Goal: Task Accomplishment & Management: Manage account settings

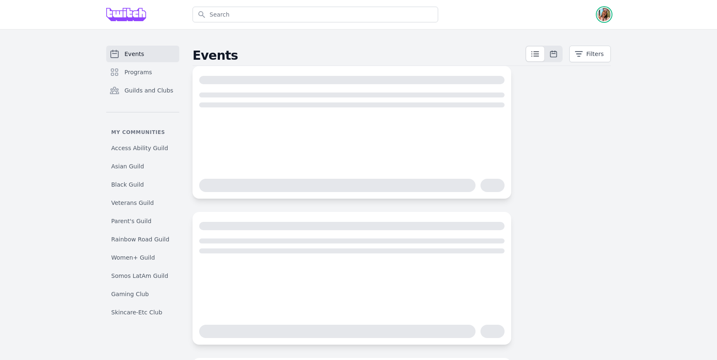
click at [602, 16] on img "button" at bounding box center [604, 14] width 13 height 13
click at [585, 37] on link "Admin" at bounding box center [571, 33] width 80 height 15
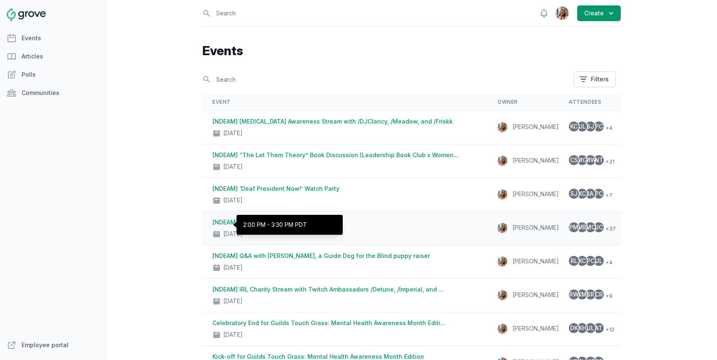
click at [286, 227] on p "2:00 PM - 3:30 PM PDT" at bounding box center [289, 225] width 93 height 7
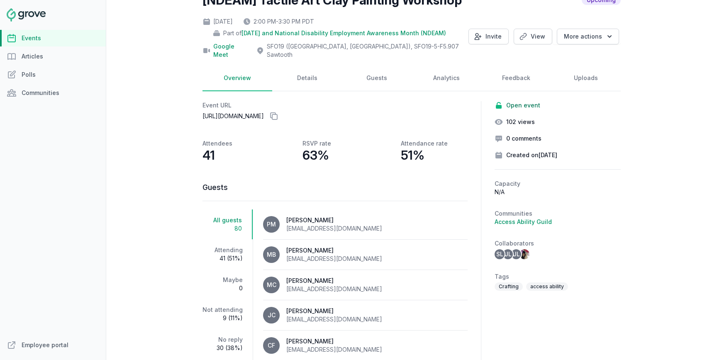
scroll to position [41, 0]
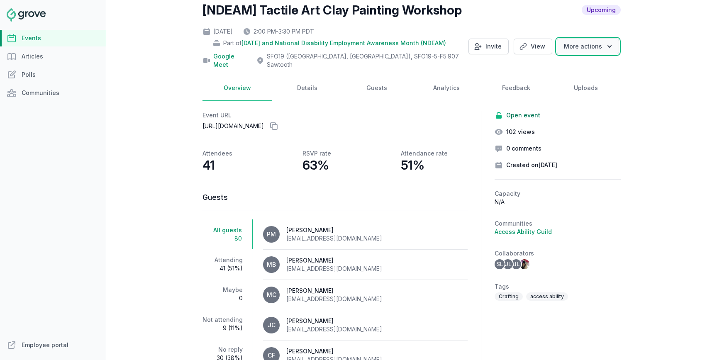
click at [577, 46] on button "More actions" at bounding box center [588, 47] width 62 height 16
click at [446, 66] on div "[NDEAM] Tactile Art Clay Painting Workshop Upcoming Thu, Oct 23, 2025 2:00 PM -…" at bounding box center [412, 190] width 418 height 376
click at [374, 83] on link "Guests" at bounding box center [377, 89] width 70 height 26
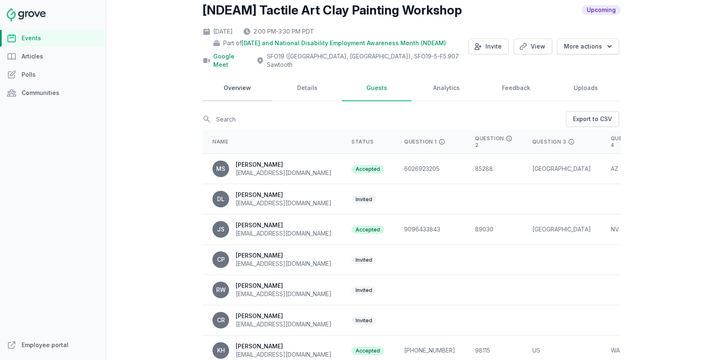
click at [247, 76] on link "Overview" at bounding box center [238, 89] width 70 height 26
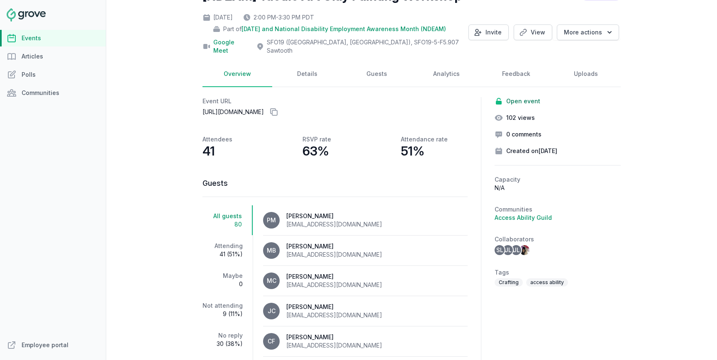
scroll to position [78, 0]
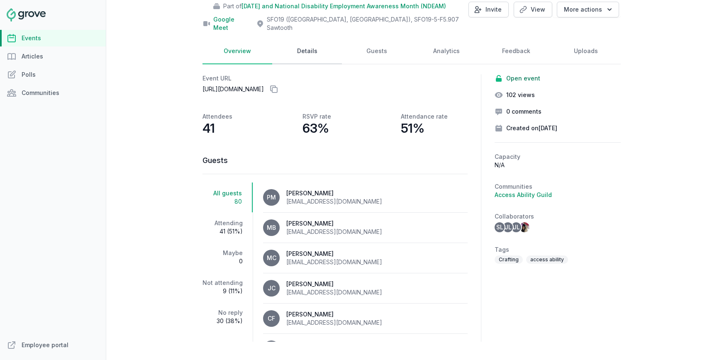
click at [304, 45] on link "Details" at bounding box center [307, 52] width 70 height 26
select select "96"
select select "43"
select select "2:00 PM"
select select "3:30 PM"
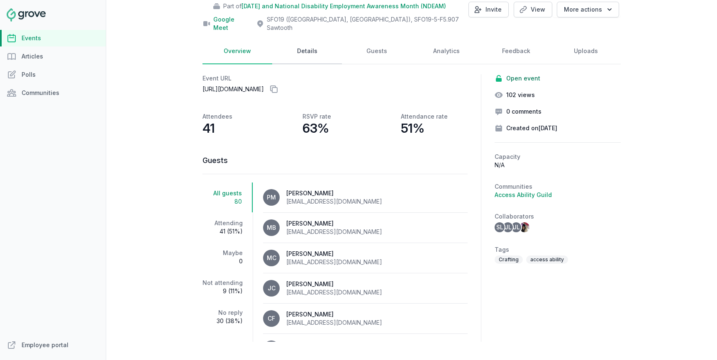
select select "89"
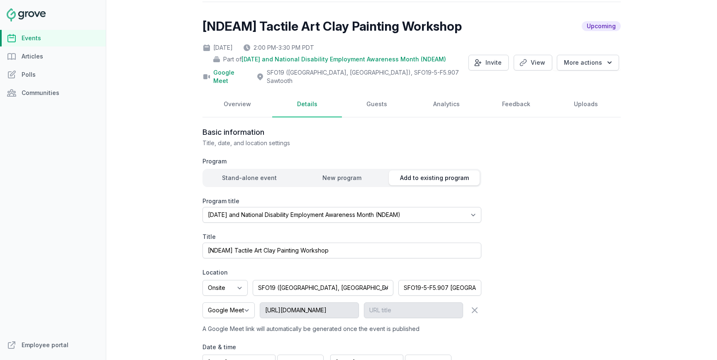
scroll to position [16, 0]
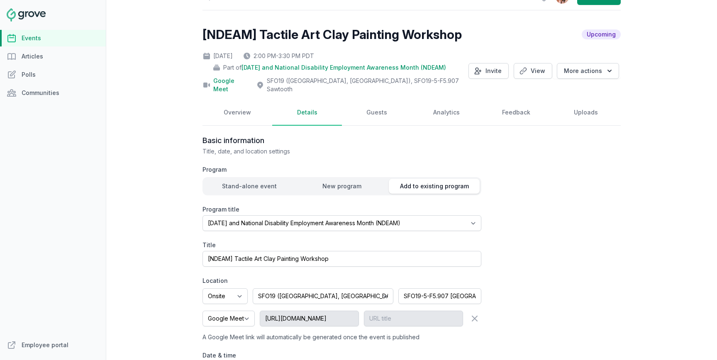
click at [620, 63] on span "More actions" at bounding box center [586, 71] width 68 height 16
click at [610, 67] on icon "button" at bounding box center [609, 71] width 8 height 8
click at [653, 76] on div "Open sidebar Search View notifications Open user menu Create [NDEAM] Tactile Ar…" at bounding box center [411, 180] width 611 height 360
click at [611, 63] on button "More actions" at bounding box center [588, 71] width 62 height 16
click at [636, 78] on div "Open sidebar Search View notifications Open user menu Create [NDEAM] Tactile Ar…" at bounding box center [411, 180] width 611 height 360
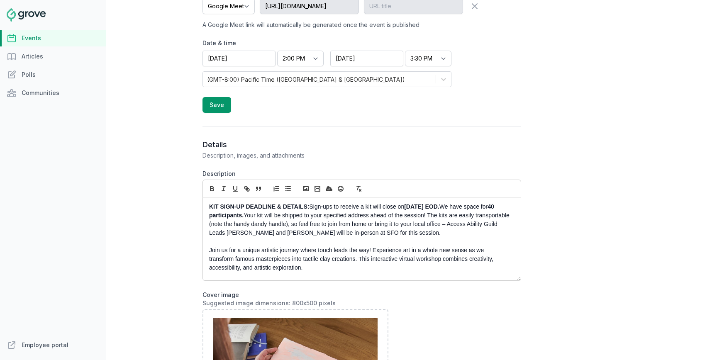
scroll to position [345, 0]
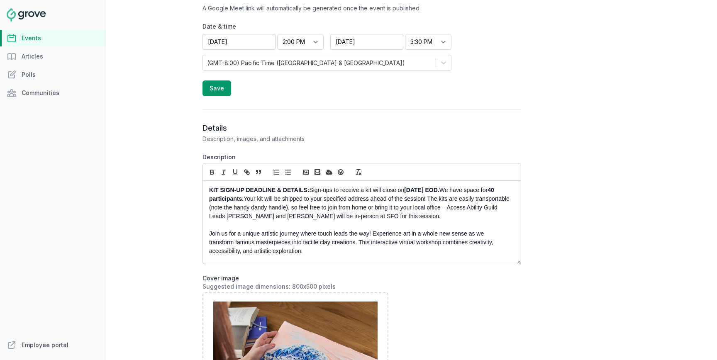
click at [207, 182] on div "KIT SIGN-UP DEADLINE & DETAILS: Sign-ups to receive a kit will close on Wednesd…" at bounding box center [362, 222] width 318 height 83
click at [311, 186] on p "KIT SIGN-UP DEADLINE & DETAILS: Sign-ups to receive a kit will close on Wednesd…" at bounding box center [359, 203] width 301 height 35
click at [203, 184] on div "KIT SIGN-UP DEADLINE & DETAILS: Sign-ups to receive a kit will close on Wednesd…" at bounding box center [362, 222] width 319 height 83
click at [206, 182] on div "KIT SIGN-UP DEADLINE & DETAILS: Sign-ups to receive a kit will close on Wednesd…" at bounding box center [362, 222] width 318 height 83
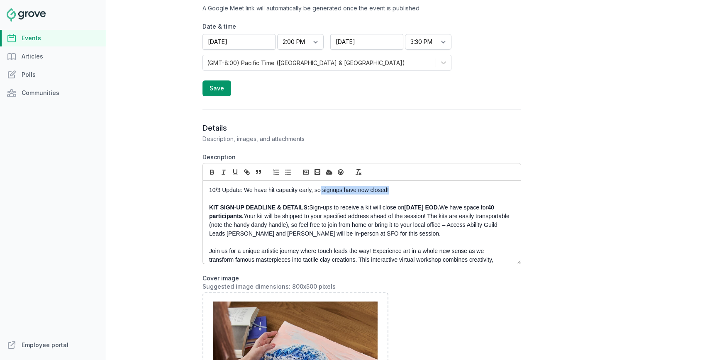
click at [321, 186] on p "10/3 Update: We have hit capacity early, so signups have now closed!" at bounding box center [359, 190] width 301 height 9
click at [400, 186] on p "10/3 Update: We have hit capacity early, so signups have now closed!" at bounding box center [359, 190] width 301 height 9
click at [356, 187] on strong "signups have now closed!" at bounding box center [357, 190] width 72 height 7
click at [395, 186] on p "10/3 Update: We have hit capacity early, so signups are now closed!" at bounding box center [359, 190] width 301 height 9
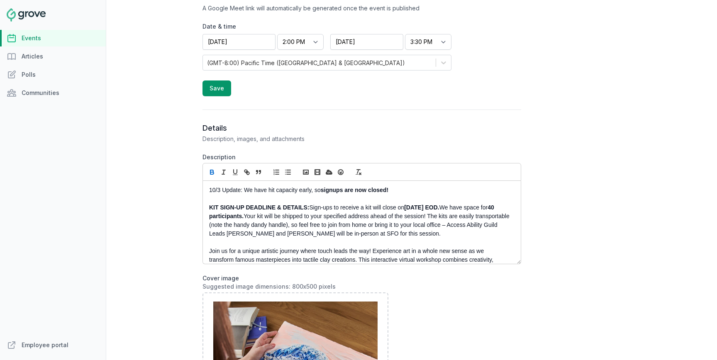
click at [245, 186] on p "10/3 Update: We have hit capacity early, so signups are now closed!" at bounding box center [359, 190] width 301 height 9
click at [330, 187] on strong "We have hit capacity early, so signups are now closed!" at bounding box center [317, 190] width 151 height 7
click at [345, 195] on p at bounding box center [359, 199] width 301 height 9
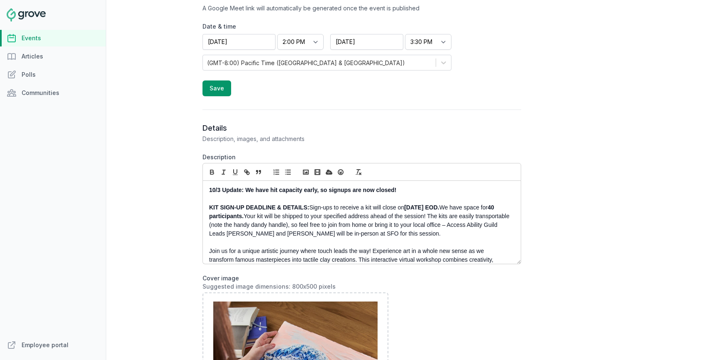
click at [316, 187] on strong "10/3 Update: We have hit capacity early, so signups are now closed!" at bounding box center [303, 190] width 188 height 7
click at [272, 204] on strong "KIT SIGN-UP DEADLINE & DETAILS:" at bounding box center [259, 207] width 100 height 7
drag, startPoint x: 279, startPoint y: 207, endPoint x: 205, endPoint y: 197, distance: 74.1
click at [205, 198] on div "10/3 Update: We have hit capacity early (40 seats), so signups are now closed! …" at bounding box center [362, 222] width 318 height 83
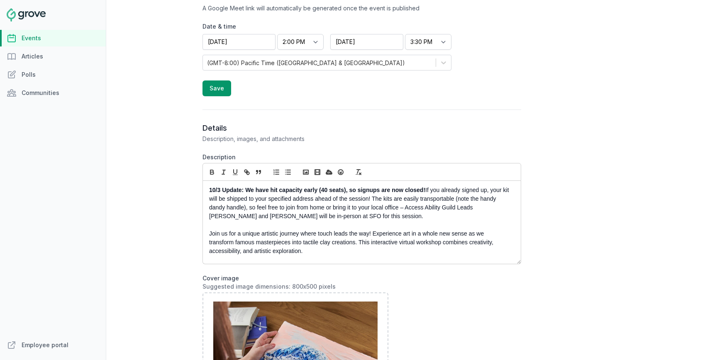
click at [482, 186] on p "10/3 Update: We have hit capacity early (40 seats), so signups are now closed! …" at bounding box center [359, 203] width 301 height 35
click at [473, 186] on p "10/3 Update: We have hit capacity early (40 seats), so signups are now closed! …" at bounding box center [359, 203] width 301 height 35
click at [481, 186] on p "10/3 Update: We have hit capacity early (40 seats), so signups are now closed! …" at bounding box center [359, 203] width 301 height 35
click at [507, 221] on p at bounding box center [359, 225] width 301 height 9
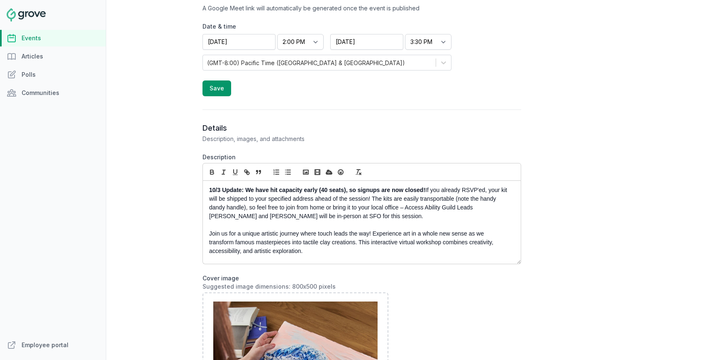
click at [263, 186] on p "10/3 Update: We have hit capacity early (40 seats), so signups are now closed! …" at bounding box center [359, 203] width 301 height 35
click at [264, 187] on strong "10/3 Update: We hit capacity early (40 seats), so signups are now closed!" at bounding box center [309, 190] width 201 height 7
click at [343, 187] on strong "10/3 Update: We hit our capacity early (40 seats), so signups are now closed!" at bounding box center [315, 190] width 212 height 7
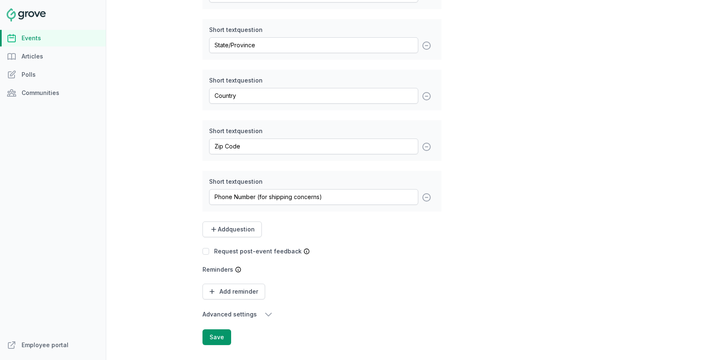
scroll to position [1607, 0]
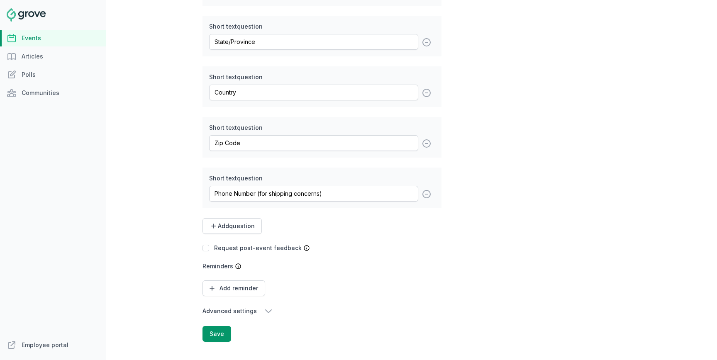
click at [256, 306] on button "Advanced settings" at bounding box center [322, 311] width 239 height 10
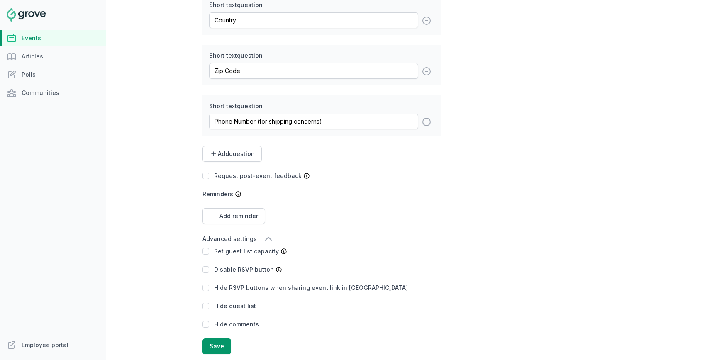
scroll to position [1689, 0]
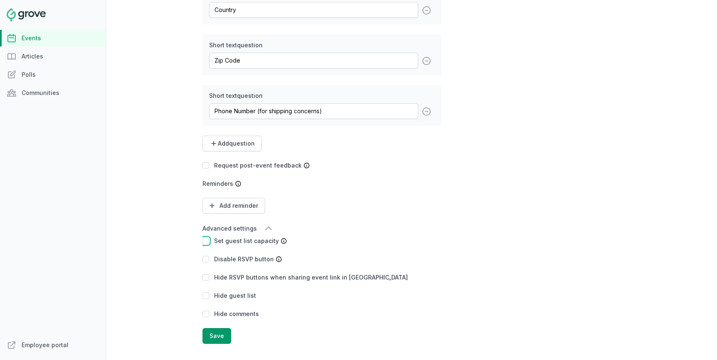
click at [207, 238] on input "checkbox" at bounding box center [206, 241] width 7 height 7
click at [311, 234] on input "40" at bounding box center [313, 241] width 33 height 16
type input "41"
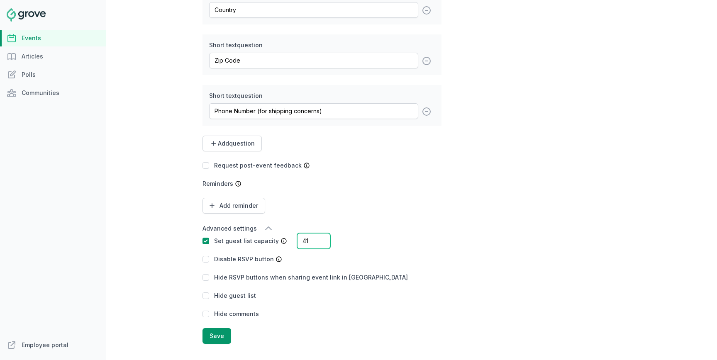
click at [319, 233] on input "41" at bounding box center [313, 241] width 33 height 16
click at [374, 237] on div "Set guest list capacity 41" at bounding box center [322, 241] width 239 height 8
click at [214, 328] on button "Save" at bounding box center [217, 336] width 29 height 16
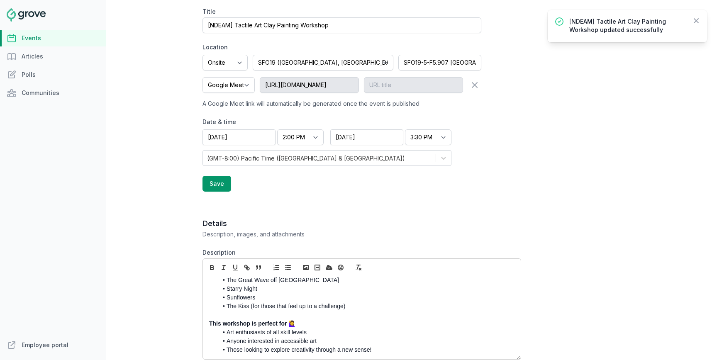
scroll to position [0, 0]
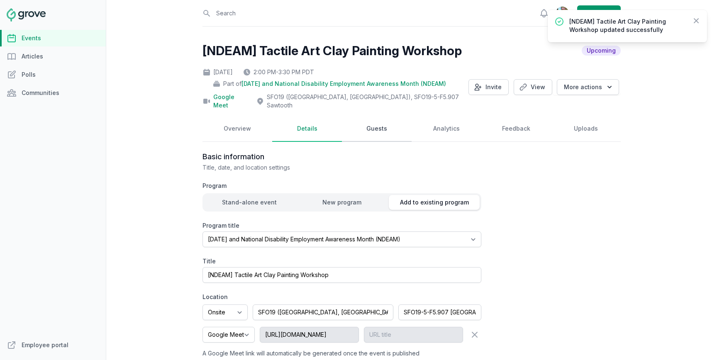
click at [375, 120] on link "Guests" at bounding box center [377, 129] width 70 height 26
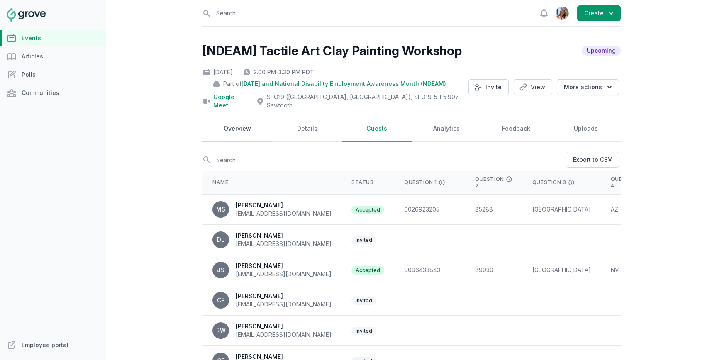
click at [256, 122] on link "Overview" at bounding box center [238, 129] width 70 height 26
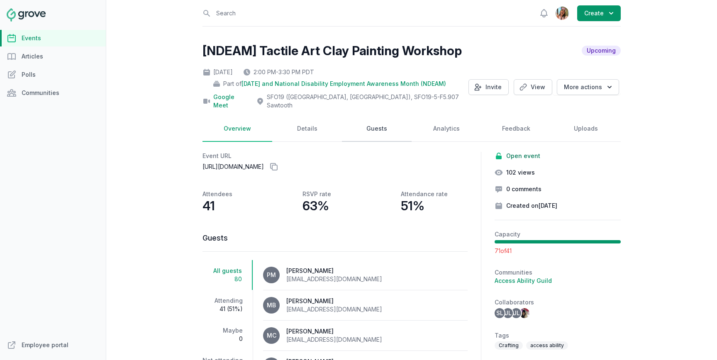
click at [363, 123] on link "Guests" at bounding box center [377, 129] width 70 height 26
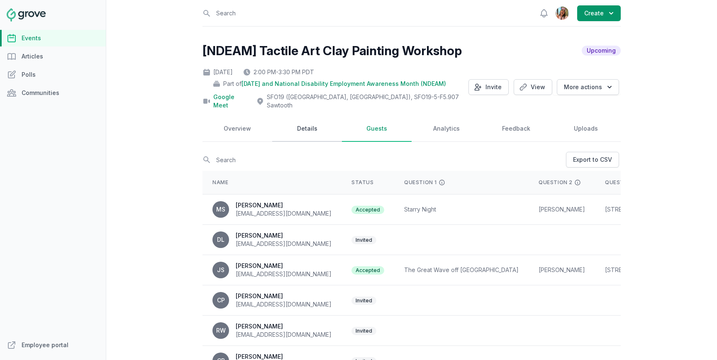
click at [329, 116] on link "Details" at bounding box center [307, 129] width 70 height 26
select select "96"
select select "43"
select select "2:00 PM"
select select "3:30 PM"
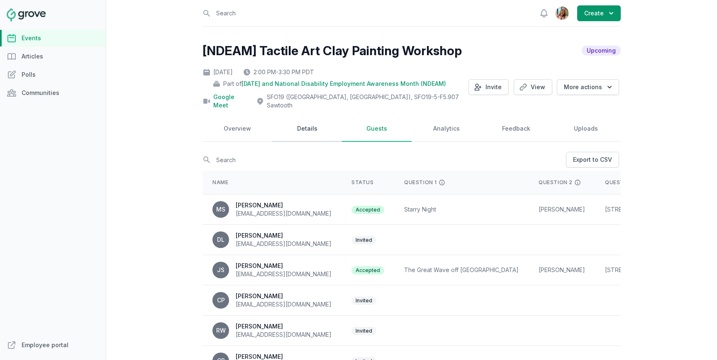
select select "89"
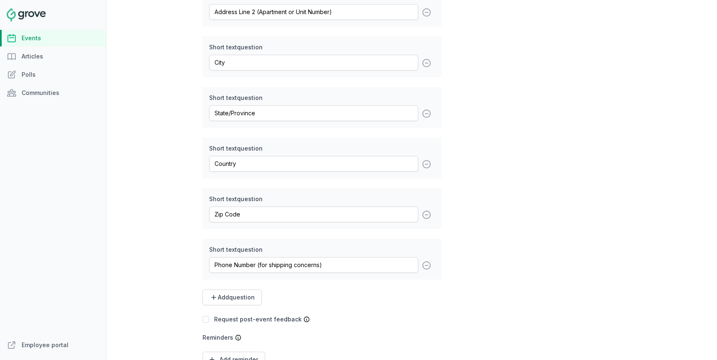
scroll to position [1607, 0]
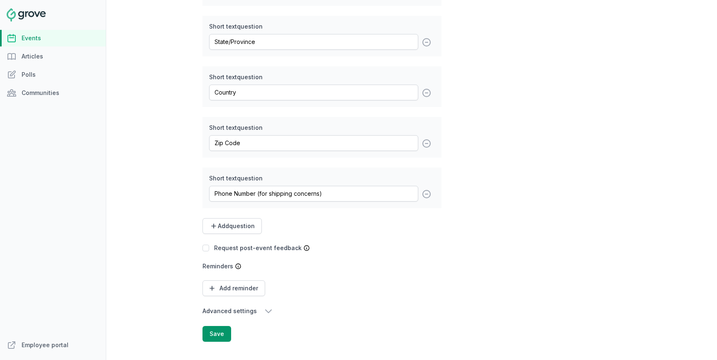
click at [243, 308] on button "Advanced settings" at bounding box center [322, 311] width 239 height 10
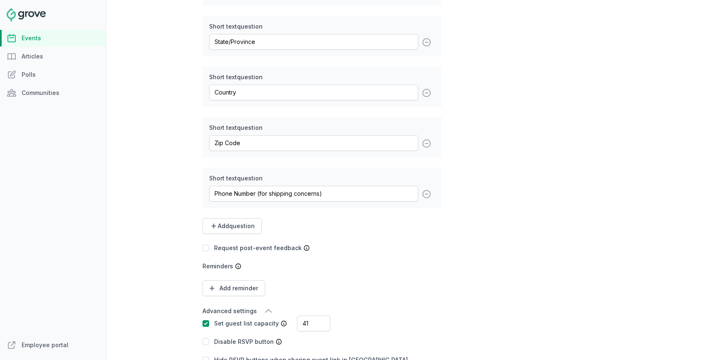
click at [251, 320] on label "Set guest list capacity" at bounding box center [246, 323] width 65 height 7
click at [219, 320] on label "Set guest list capacity" at bounding box center [246, 323] width 65 height 7
click at [203, 320] on input "checkbox" at bounding box center [206, 323] width 7 height 7
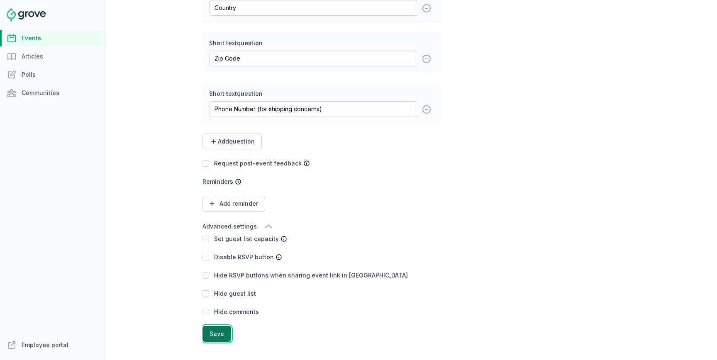
click at [214, 330] on button "Save" at bounding box center [217, 334] width 29 height 16
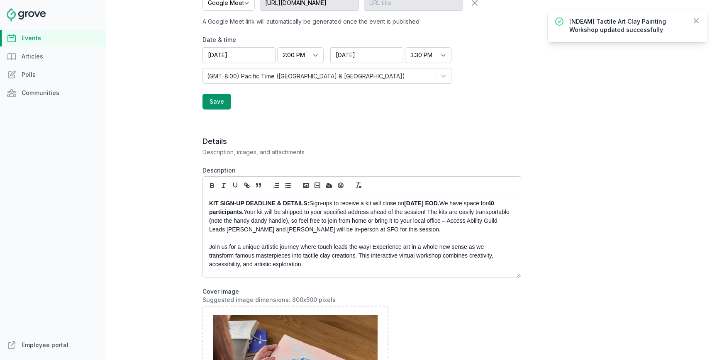
scroll to position [0, 0]
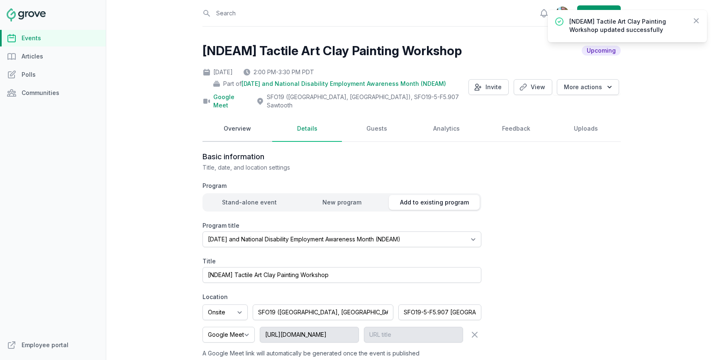
click at [235, 124] on link "Overview" at bounding box center [238, 129] width 70 height 26
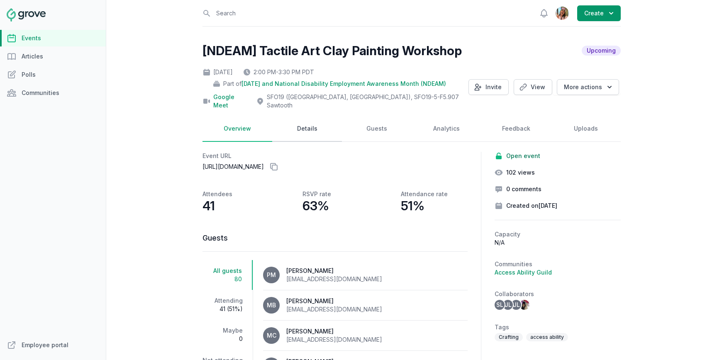
click at [303, 121] on link "Details" at bounding box center [307, 129] width 70 height 26
select select "96"
select select "43"
select select "2:00 PM"
select select "3:30 PM"
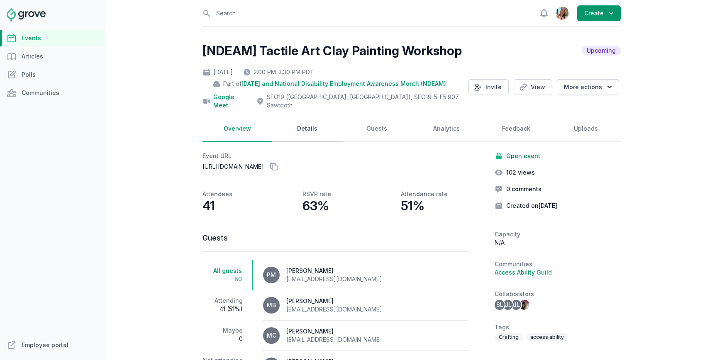
select select "89"
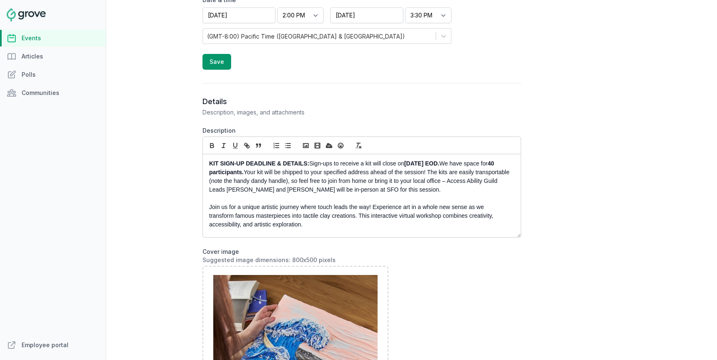
drag, startPoint x: 311, startPoint y: 156, endPoint x: 215, endPoint y: 157, distance: 95.5
click at [215, 159] on p "KIT SIGN-UP DEADLINE & DETAILS: Sign-ups to receive a kit will close on Wednesd…" at bounding box center [359, 176] width 301 height 35
click at [266, 163] on strong "40 participants." at bounding box center [352, 167] width 287 height 15
drag, startPoint x: 279, startPoint y: 164, endPoint x: 191, endPoint y: 158, distance: 88.2
click at [191, 158] on div "Open sidebar Search View notifications Open user menu Create [NDEAM] Tactile Ar…" at bounding box center [411, 180] width 611 height 360
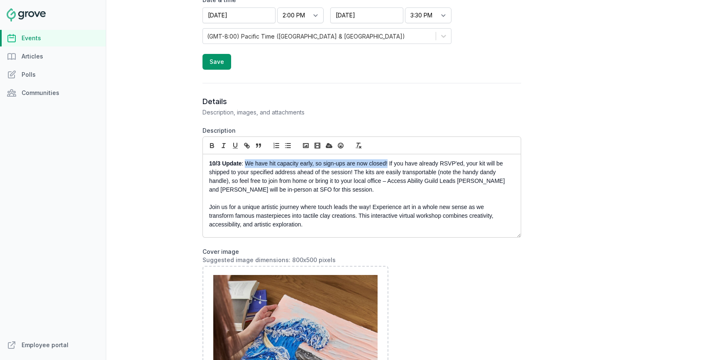
drag, startPoint x: 245, startPoint y: 155, endPoint x: 387, endPoint y: 154, distance: 142.3
click at [387, 159] on p "10/3 Update : We have hit capacity early, so sign-ups are now closed! If you ha…" at bounding box center [359, 176] width 301 height 35
click at [418, 178] on p "10/3 Update : We have hit capacity early, so sign-ups are now closed! If you ha…" at bounding box center [359, 176] width 301 height 35
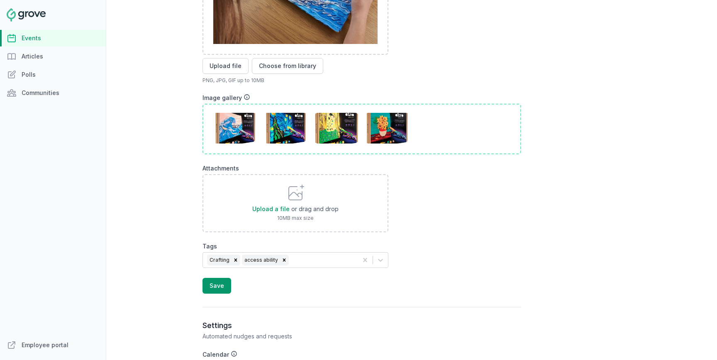
scroll to position [789, 0]
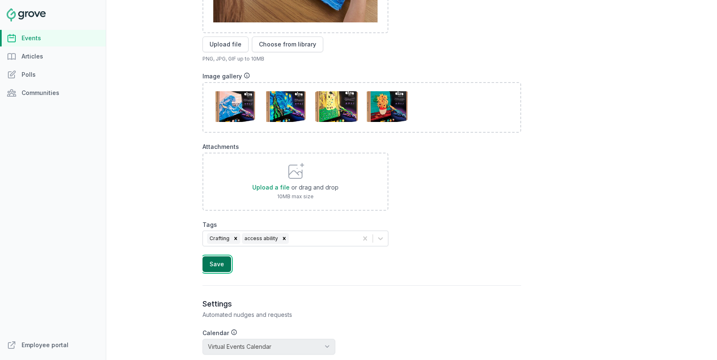
click at [219, 256] on button "Save" at bounding box center [217, 264] width 29 height 16
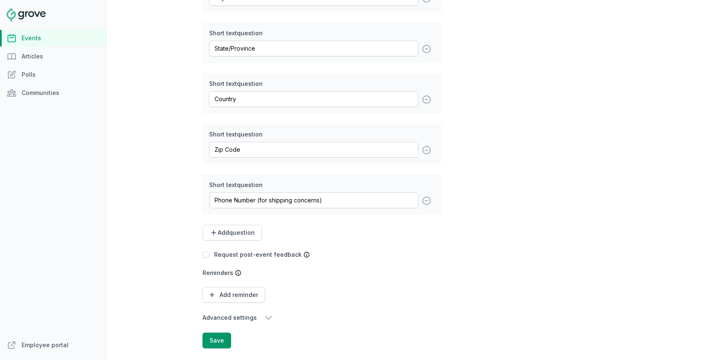
scroll to position [1607, 0]
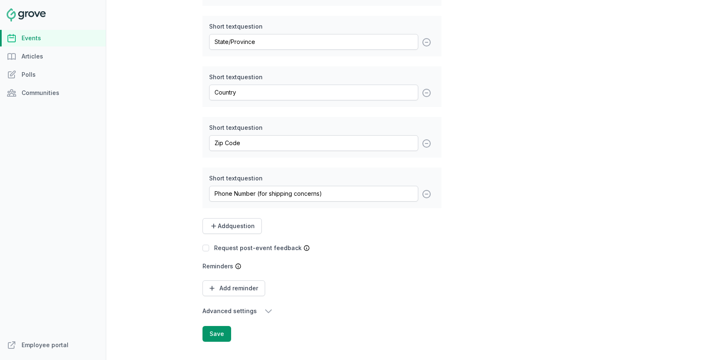
click at [258, 306] on button "Advanced settings" at bounding box center [322, 311] width 239 height 10
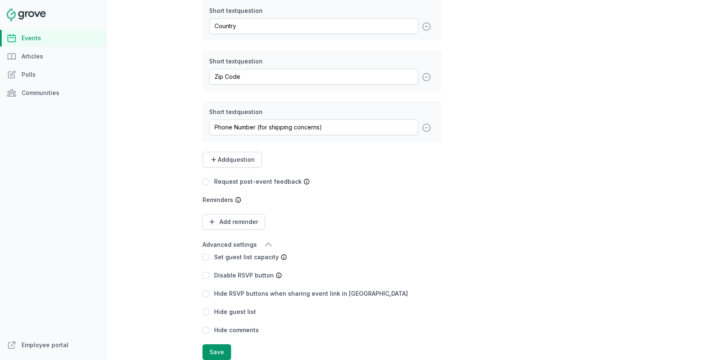
scroll to position [1692, 0]
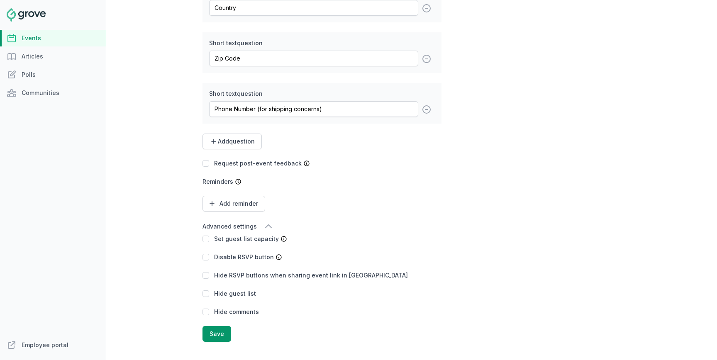
click at [249, 254] on label "Disable RSVP button" at bounding box center [244, 257] width 60 height 7
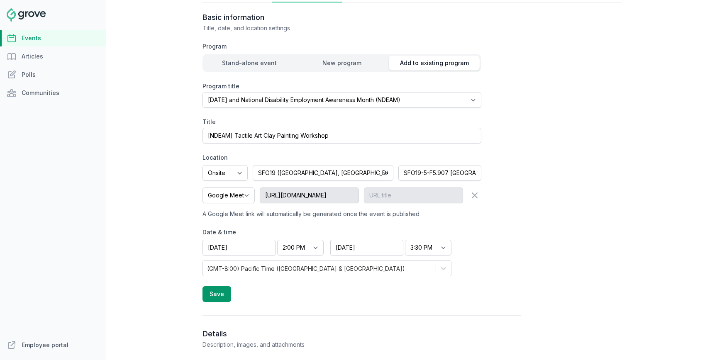
scroll to position [0, 0]
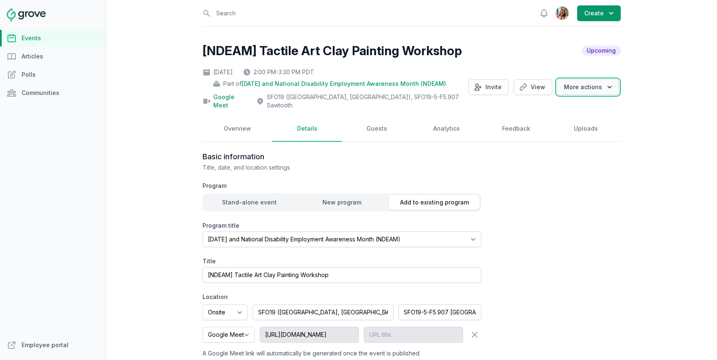
click at [601, 80] on button "More actions" at bounding box center [588, 87] width 62 height 16
click at [587, 122] on link "Uploads" at bounding box center [586, 129] width 70 height 26
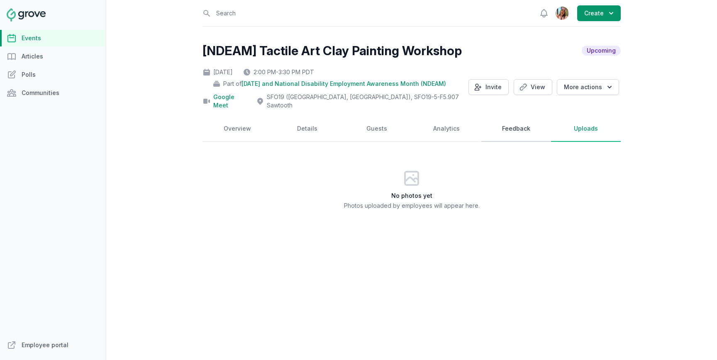
click at [531, 121] on link "Feedback" at bounding box center [516, 129] width 70 height 26
click at [473, 121] on link "Analytics" at bounding box center [447, 129] width 70 height 26
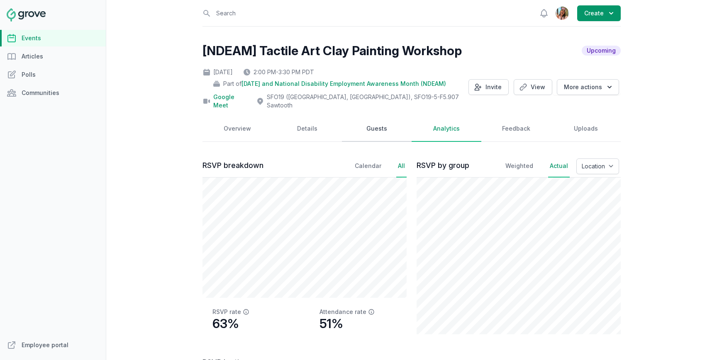
click at [374, 120] on link "Guests" at bounding box center [377, 129] width 70 height 26
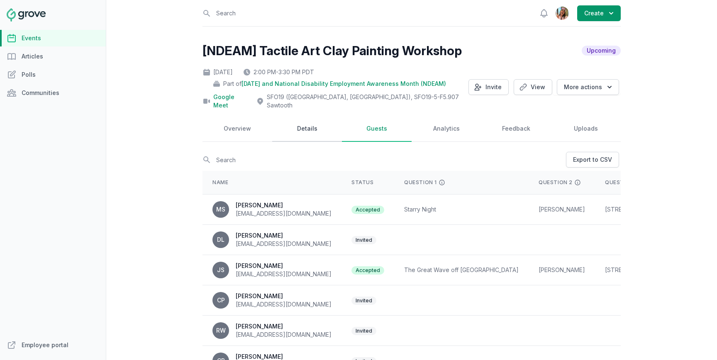
click at [310, 119] on link "Details" at bounding box center [307, 129] width 70 height 26
select select "96"
select select "43"
select select "2:00 PM"
select select "3:30 PM"
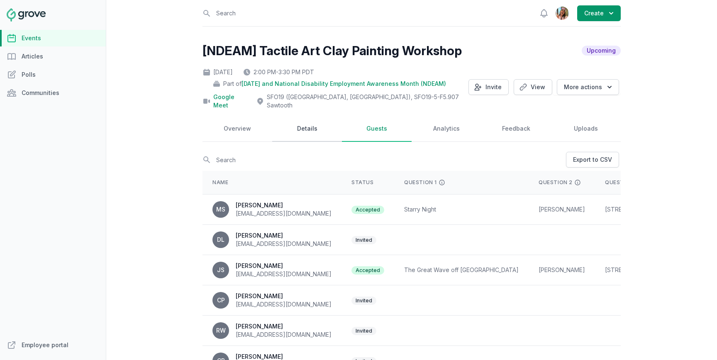
select select "89"
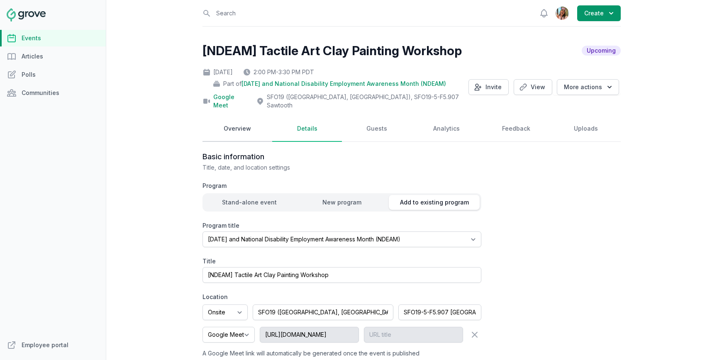
click at [250, 121] on link "Overview" at bounding box center [238, 129] width 70 height 26
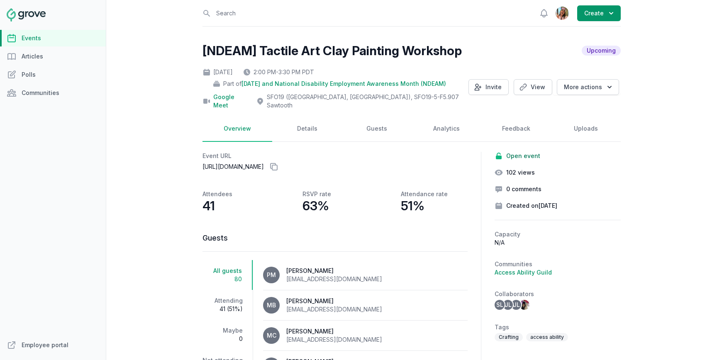
click at [54, 33] on link "Events" at bounding box center [53, 38] width 106 height 17
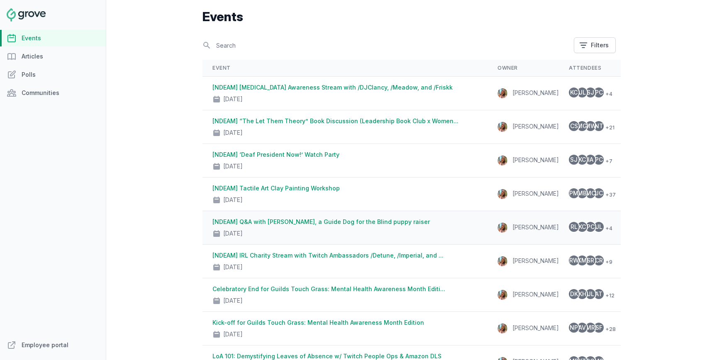
scroll to position [54, 0]
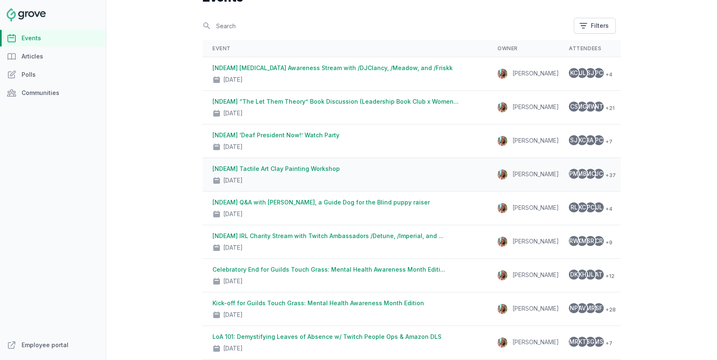
click at [396, 167] on div "[NDEAM] Tactile Art Clay Painting Workshop Oct 23, 2025" at bounding box center [344, 175] width 265 height 20
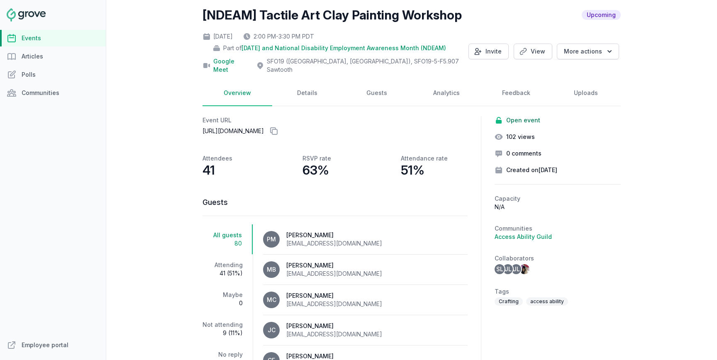
scroll to position [50, 0]
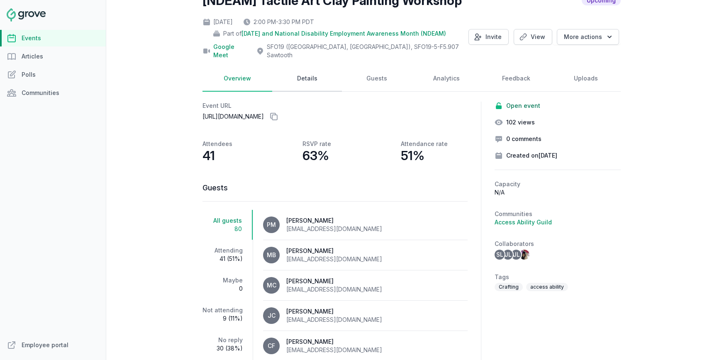
click at [322, 70] on link "Details" at bounding box center [307, 79] width 70 height 26
select select "96"
select select "43"
select select "2:00 PM"
select select "3:30 PM"
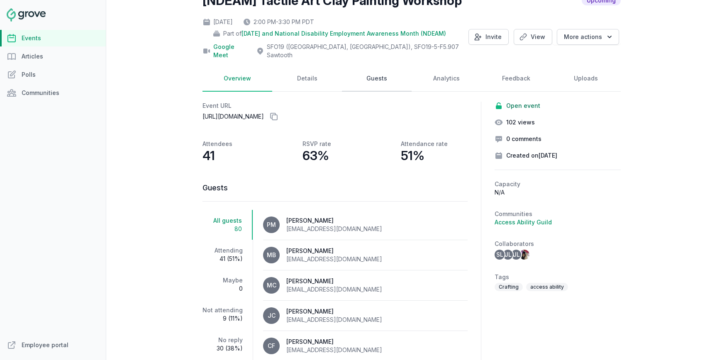
select select "89"
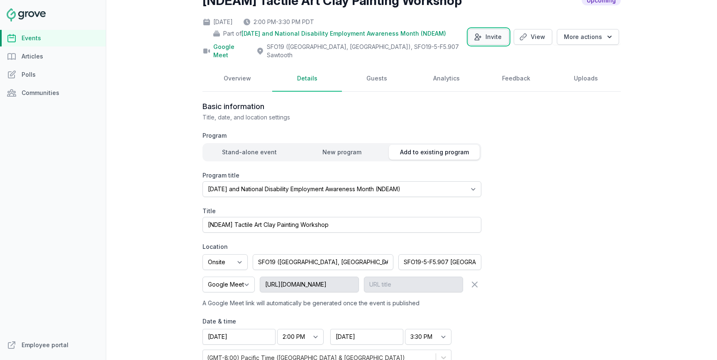
click at [501, 34] on button "Invite" at bounding box center [489, 37] width 40 height 16
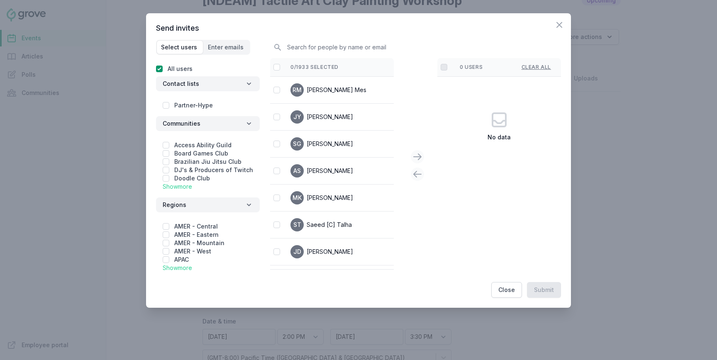
click at [220, 145] on label "Access Ability Guild" at bounding box center [202, 145] width 57 height 7
click at [167, 143] on input "checkbox" at bounding box center [166, 145] width 7 height 7
checkbox input "true"
checkbox input "false"
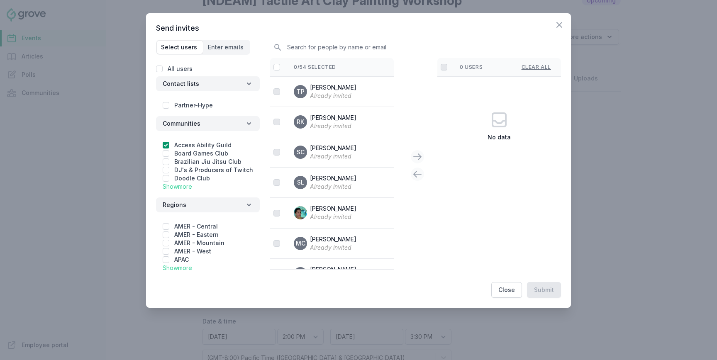
click at [270, 89] on td at bounding box center [277, 92] width 14 height 30
click at [561, 27] on icon "button" at bounding box center [559, 24] width 5 height 5
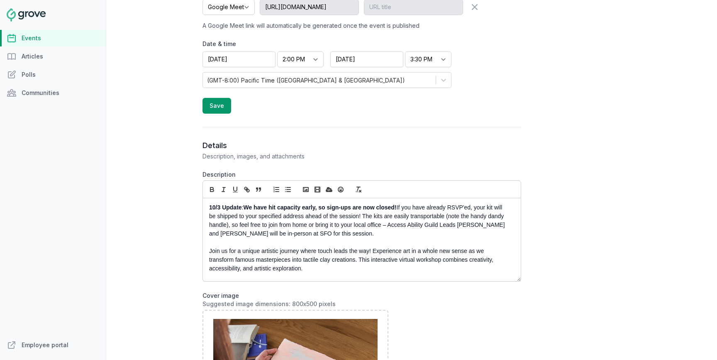
scroll to position [0, 0]
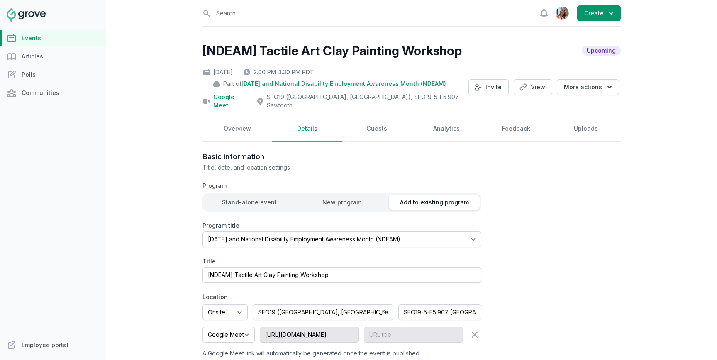
click at [46, 37] on link "Events" at bounding box center [53, 38] width 106 height 17
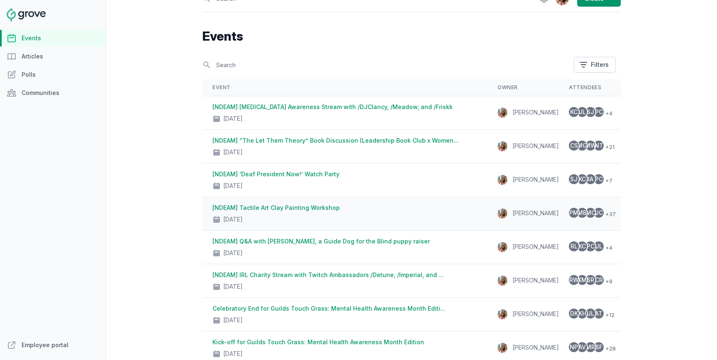
scroll to position [0, 41]
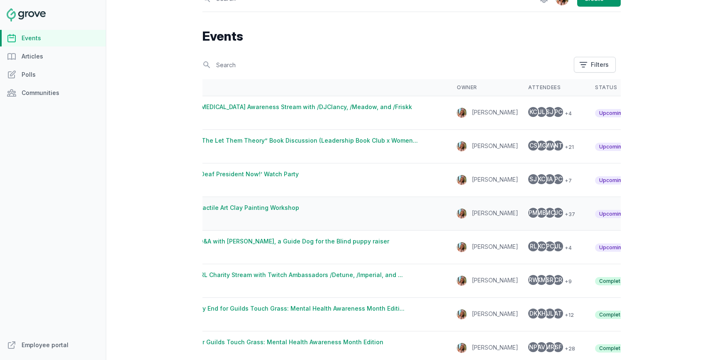
click at [648, 213] on icon "button" at bounding box center [652, 213] width 8 height 8
click at [605, 228] on link "View page" at bounding box center [631, 229] width 53 height 15
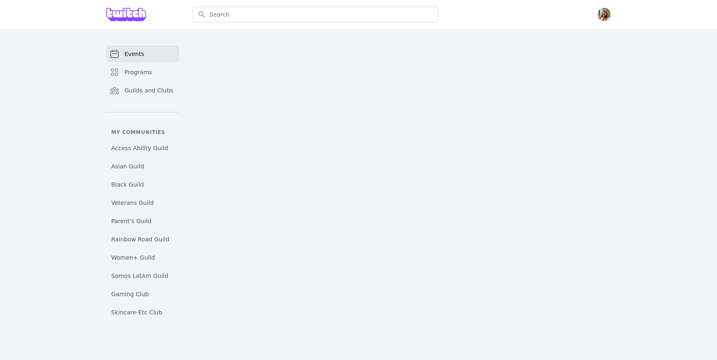
select select "The Kiss"
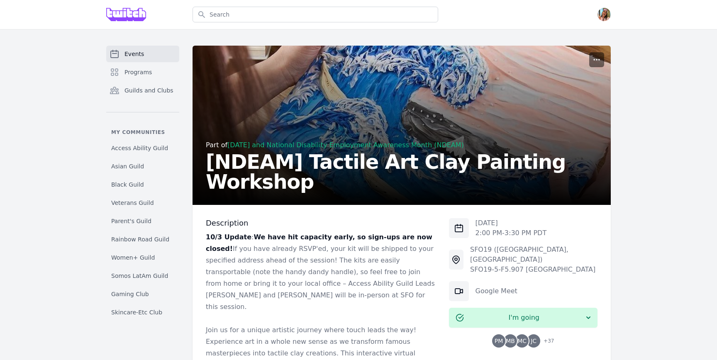
click at [596, 52] on button "button" at bounding box center [596, 59] width 15 height 15
click at [587, 73] on button "Manage" at bounding box center [558, 79] width 90 height 15
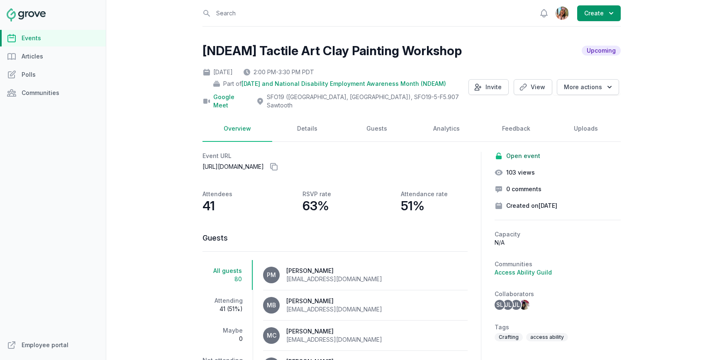
scroll to position [32, 0]
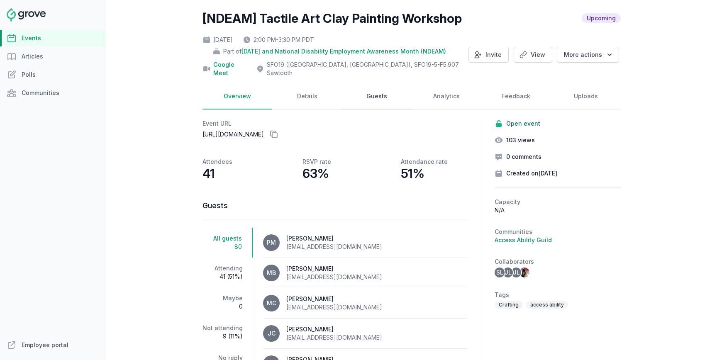
click at [360, 95] on link "Guests" at bounding box center [377, 97] width 70 height 26
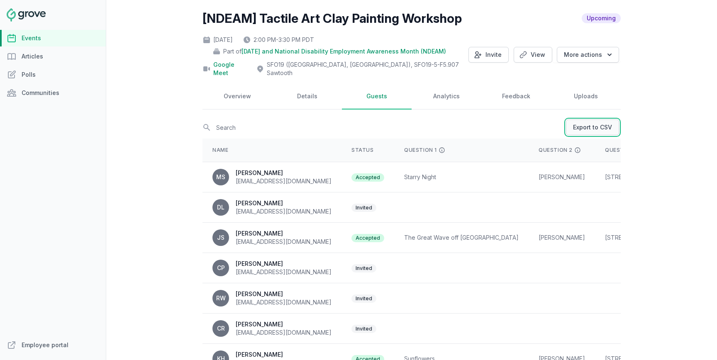
click at [588, 120] on link "Export to CSV" at bounding box center [592, 128] width 53 height 16
click at [581, 120] on link "Export to CSV" at bounding box center [592, 128] width 53 height 16
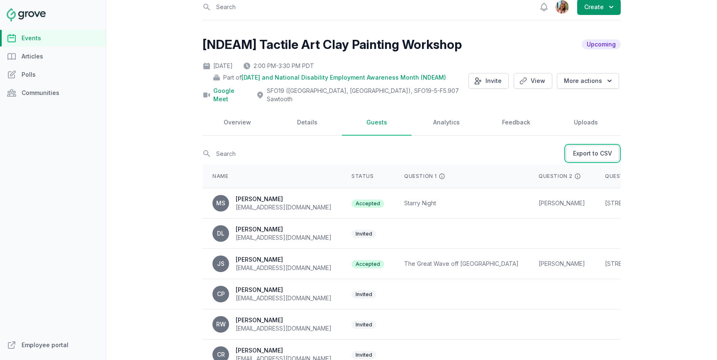
scroll to position [0, 0]
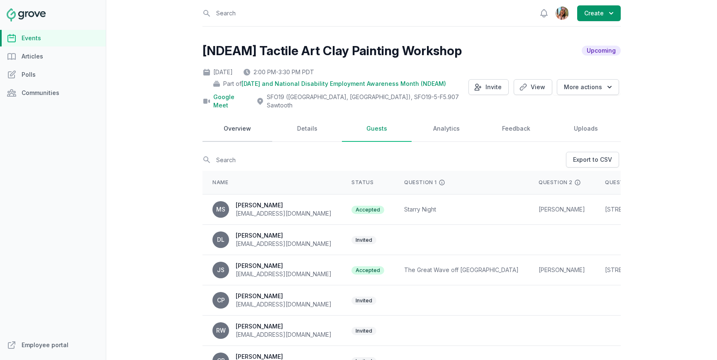
click at [244, 123] on link "Overview" at bounding box center [238, 129] width 70 height 26
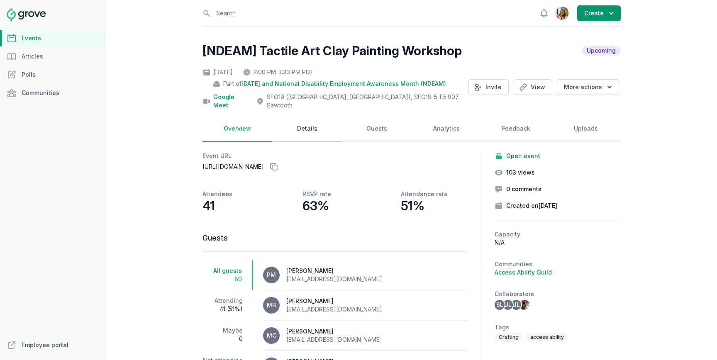
click at [309, 116] on link "Details" at bounding box center [307, 129] width 70 height 26
select select "96"
select select "43"
select select "2:00 PM"
select select "3:30 PM"
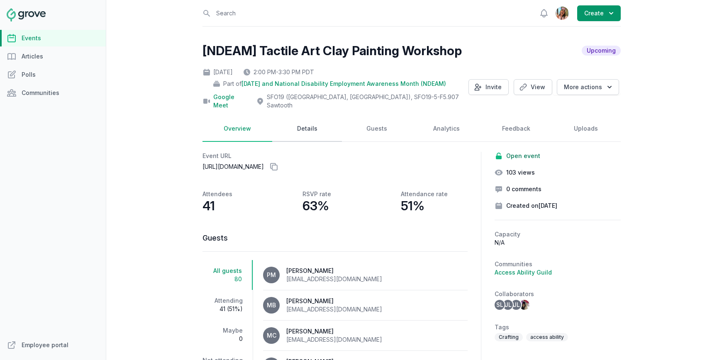
select select "89"
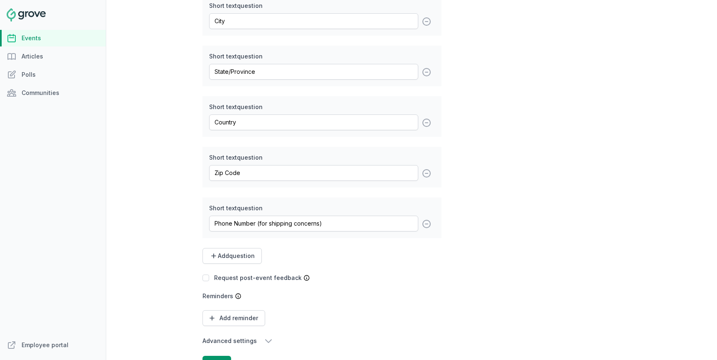
scroll to position [1607, 0]
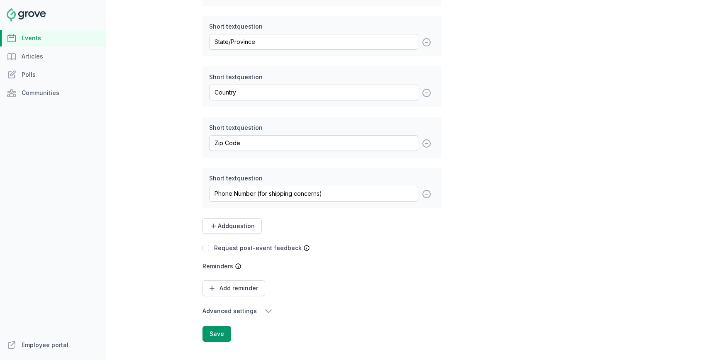
click at [264, 306] on icon "button" at bounding box center [269, 311] width 10 height 10
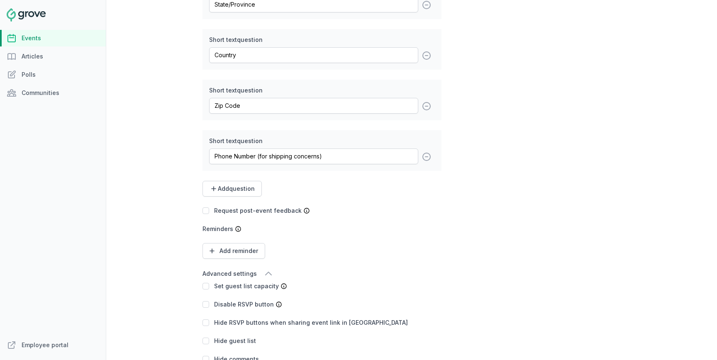
scroll to position [1692, 0]
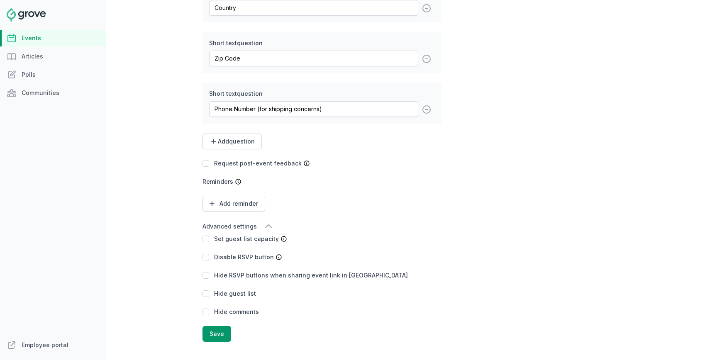
click at [259, 254] on label "Disable RSVP button" at bounding box center [244, 257] width 60 height 7
copy div "Disable RSVP button"
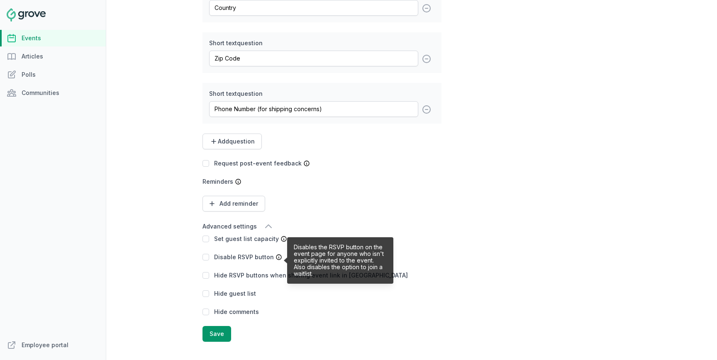
click at [276, 255] on icon at bounding box center [278, 257] width 5 height 5
click at [298, 249] on p "Disables the RSVP button on the event page for anyone who isn't explicitly invi…" at bounding box center [340, 260] width 93 height 33
copy p "Disables the RSVP button on the event page for anyone who isn't explicitly invi…"
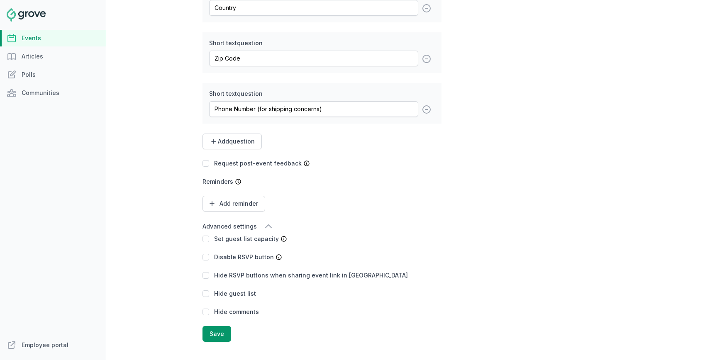
click at [268, 178] on div "Reminders" at bounding box center [322, 182] width 239 height 8
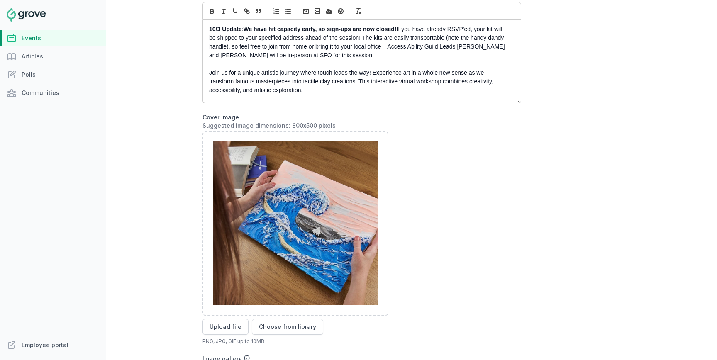
scroll to position [287, 0]
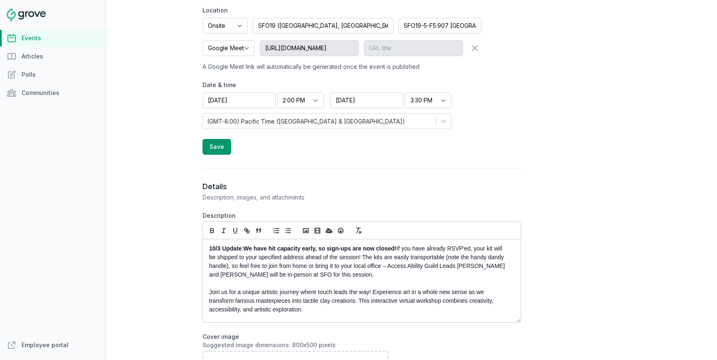
click at [233, 249] on p "10/3 Update : We have hit capacity early, so sign-ups are now closed! If you ha…" at bounding box center [359, 261] width 301 height 35
click at [395, 245] on strong "We have hit capacity early, so sign-ups are now closed!" at bounding box center [319, 248] width 153 height 7
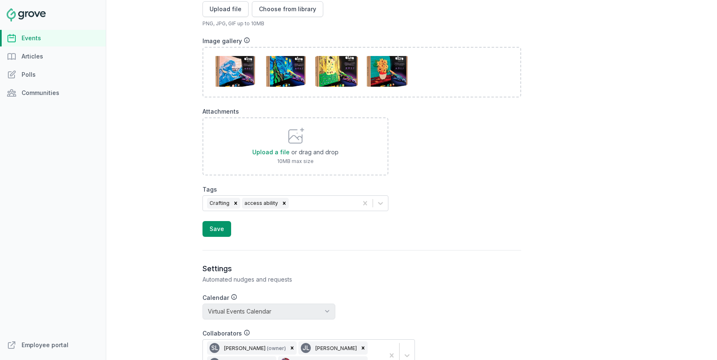
scroll to position [845, 0]
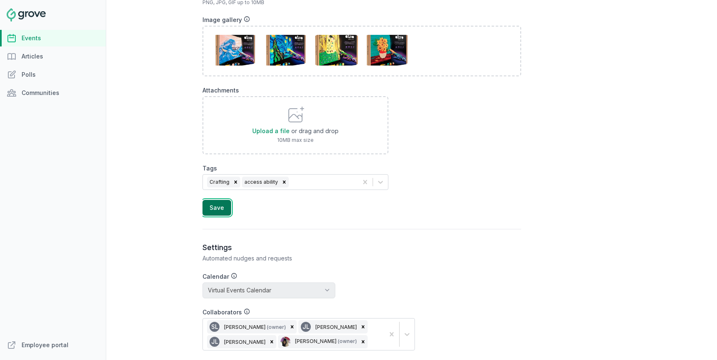
click at [212, 200] on button "Save" at bounding box center [217, 208] width 29 height 16
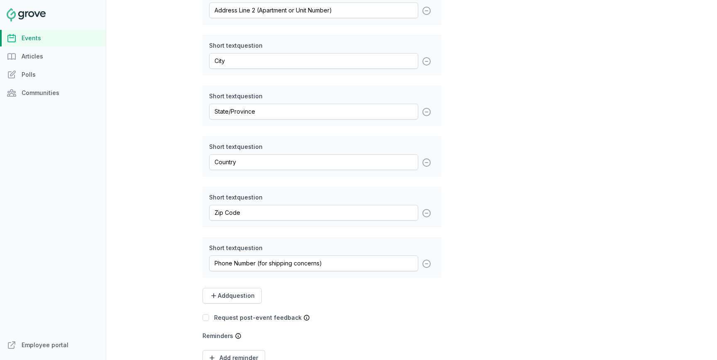
scroll to position [1692, 0]
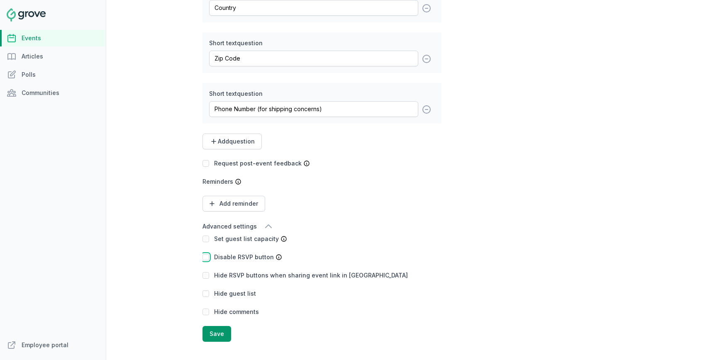
click at [205, 254] on input "checkbox" at bounding box center [206, 257] width 7 height 7
checkbox input "true"
click at [205, 236] on input "checkbox" at bounding box center [206, 239] width 7 height 7
click at [206, 326] on button "Save" at bounding box center [217, 334] width 29 height 16
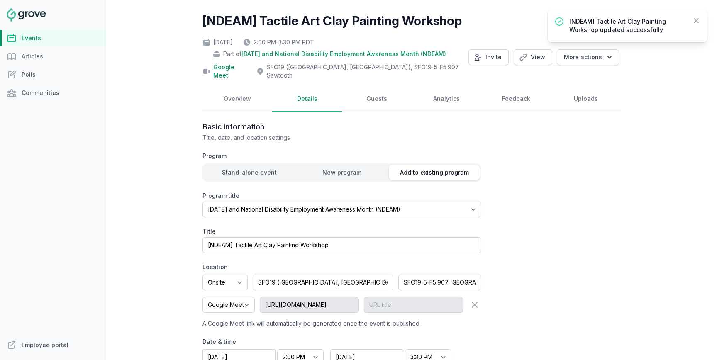
scroll to position [0, 0]
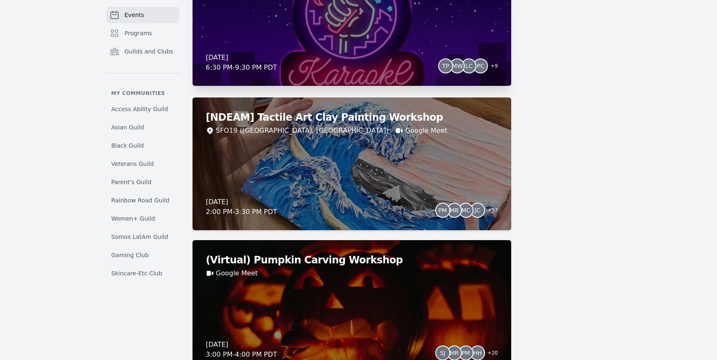
scroll to position [1656, 0]
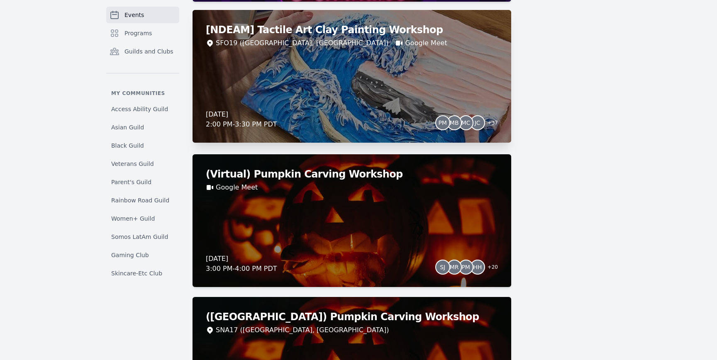
click at [326, 104] on div "[NDEAM] Tactile Art Clay Painting Workshop SFO19 ([GEOGRAPHIC_DATA], [GEOGRAPHI…" at bounding box center [352, 76] width 319 height 133
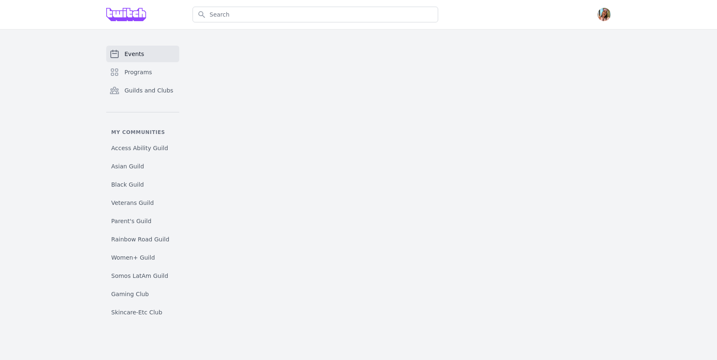
select select "The Kiss"
